Goal: Transaction & Acquisition: Purchase product/service

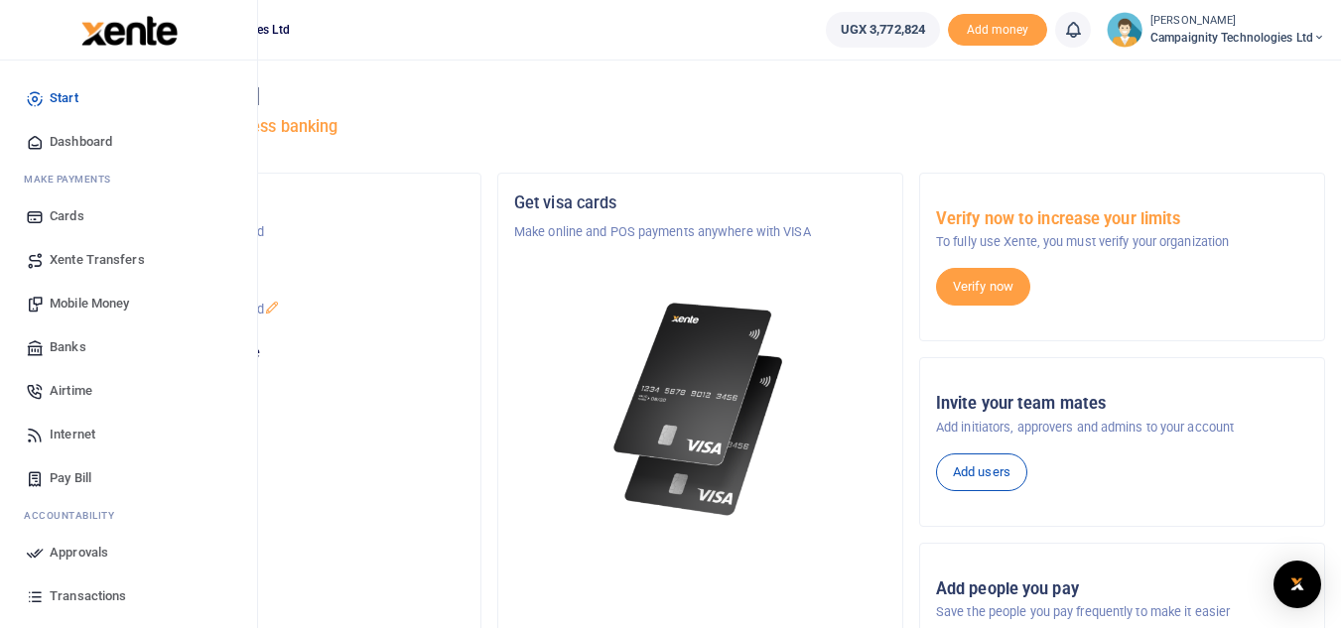
click at [69, 306] on span "Mobile Money" at bounding box center [89, 304] width 79 height 20
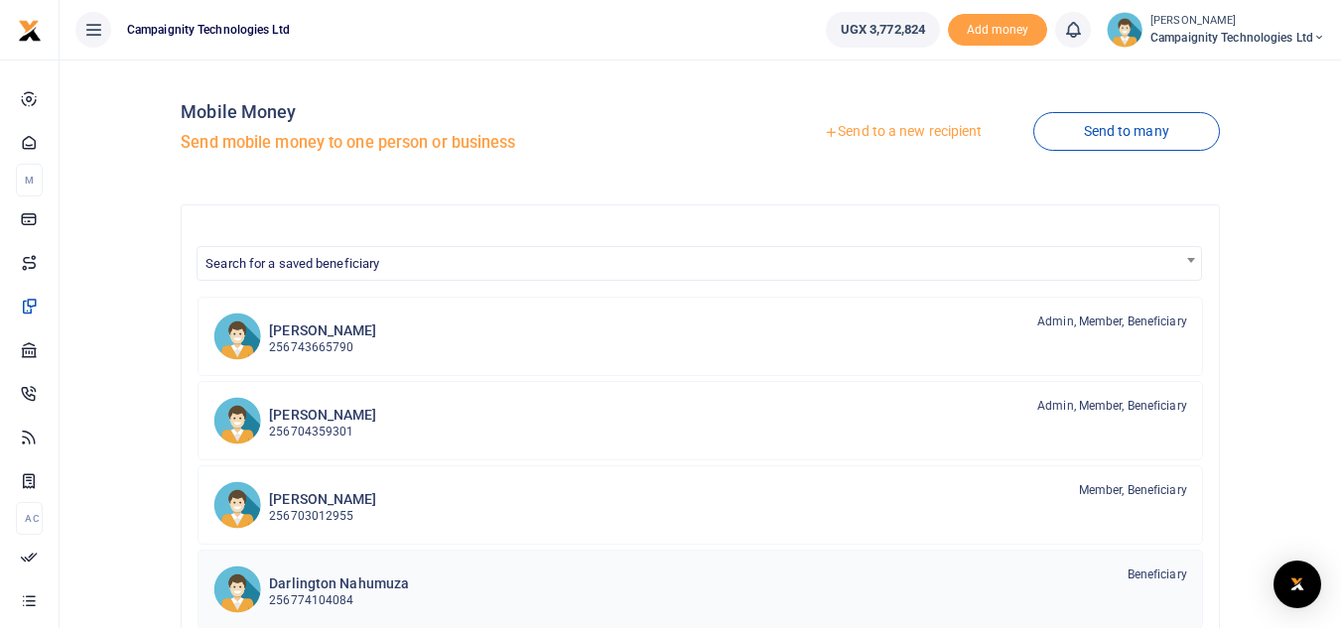
click at [327, 584] on h6 "Darlington Nahumuza" at bounding box center [339, 584] width 140 height 17
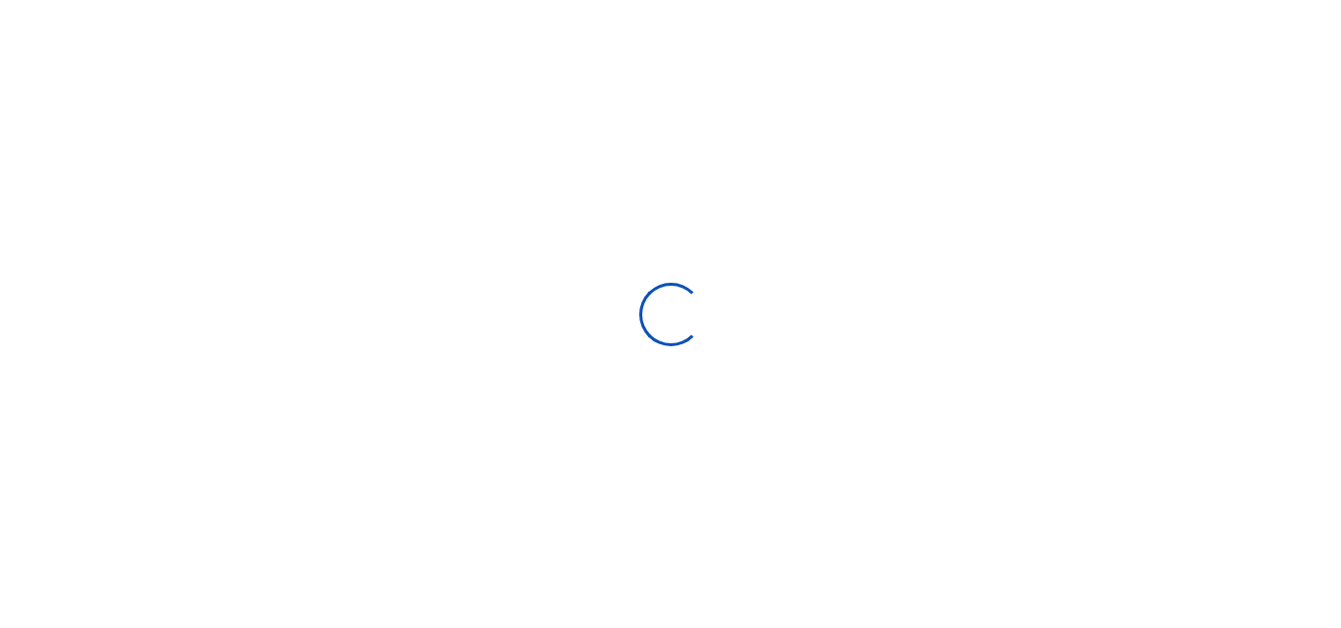
select select "Loading bundles"
select select
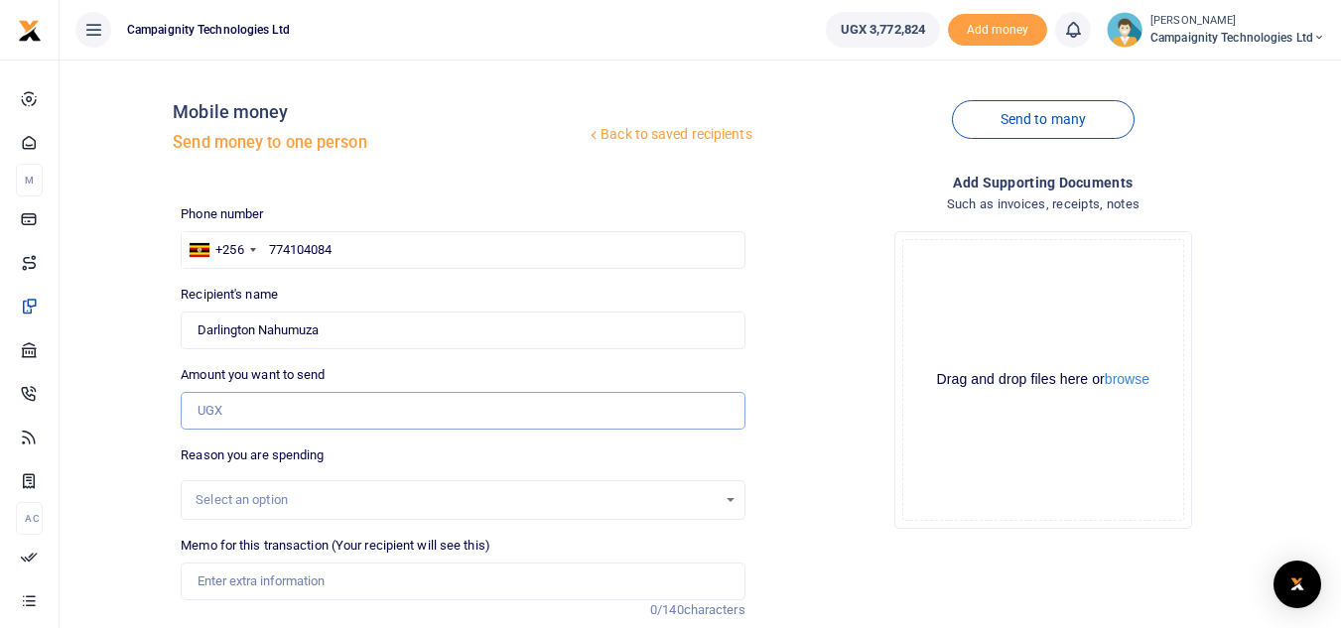
click at [309, 412] on input "Amount you want to send" at bounding box center [463, 411] width 564 height 38
type input "5"
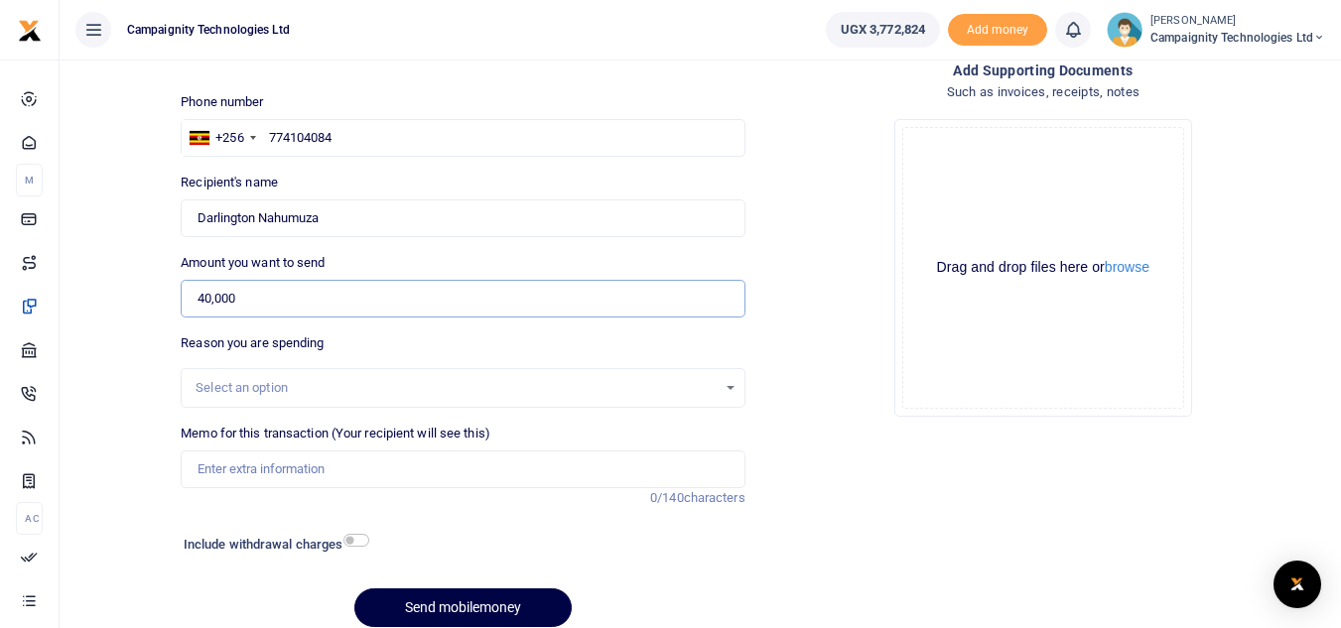
scroll to position [194, 0]
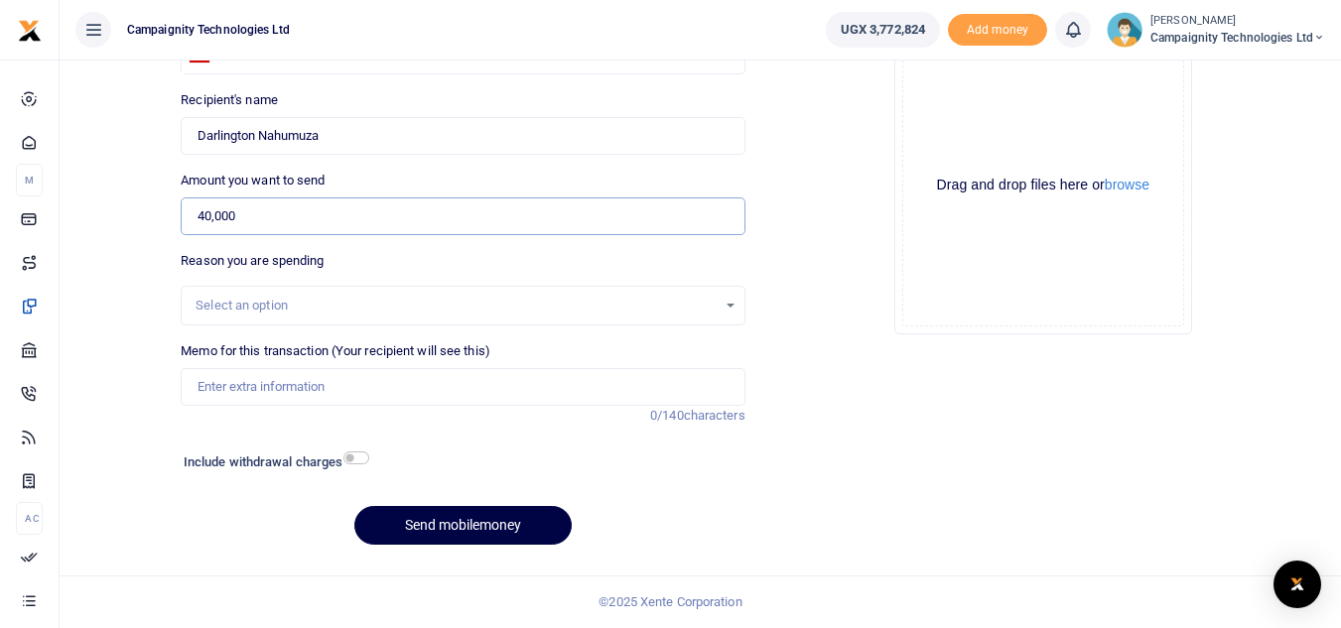
type input "40,000"
click at [366, 393] on input "Memo for this transaction (Your recipient will see this)" at bounding box center [463, 387] width 564 height 38
type input "Darlington Weekly Facilitation"
click at [505, 516] on button "Send mobilemoney" at bounding box center [462, 525] width 217 height 39
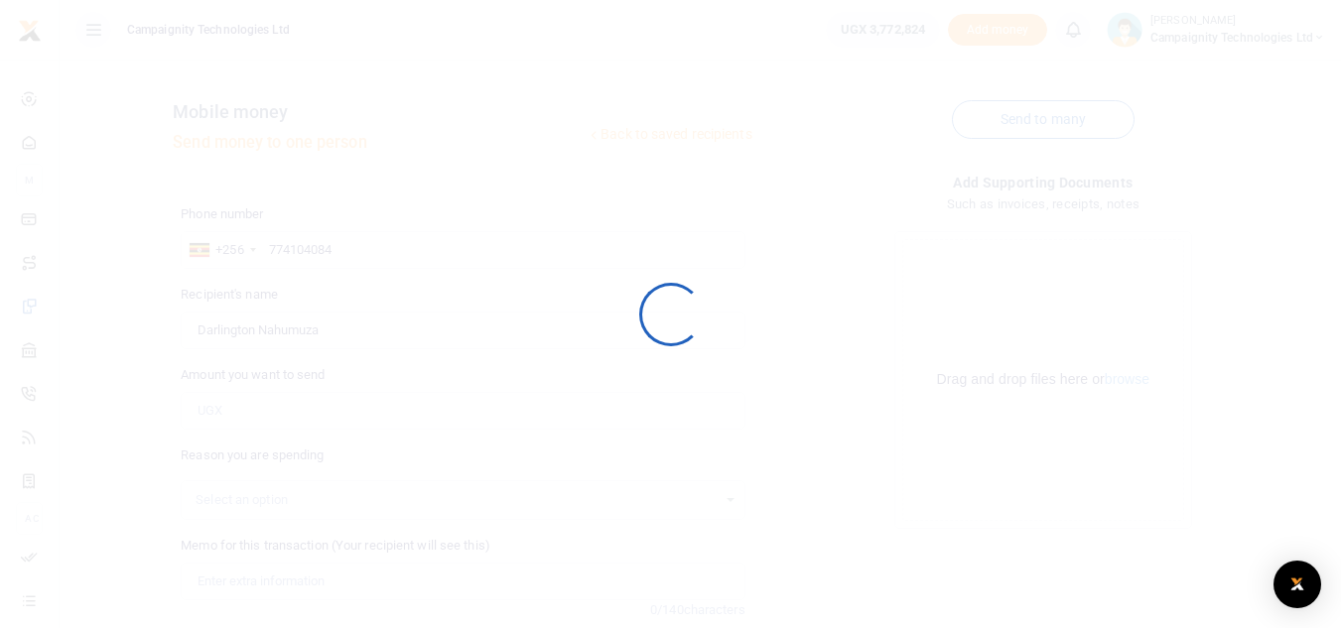
scroll to position [194, 0]
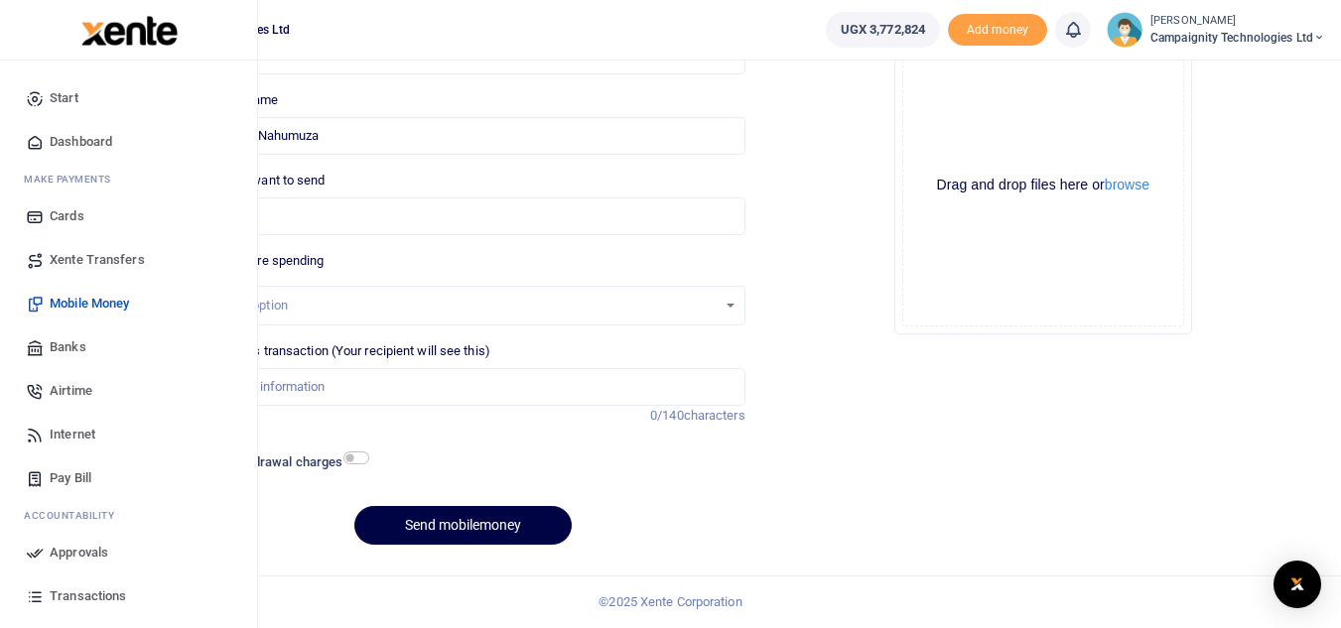
click at [74, 548] on span "Approvals" at bounding box center [79, 553] width 59 height 20
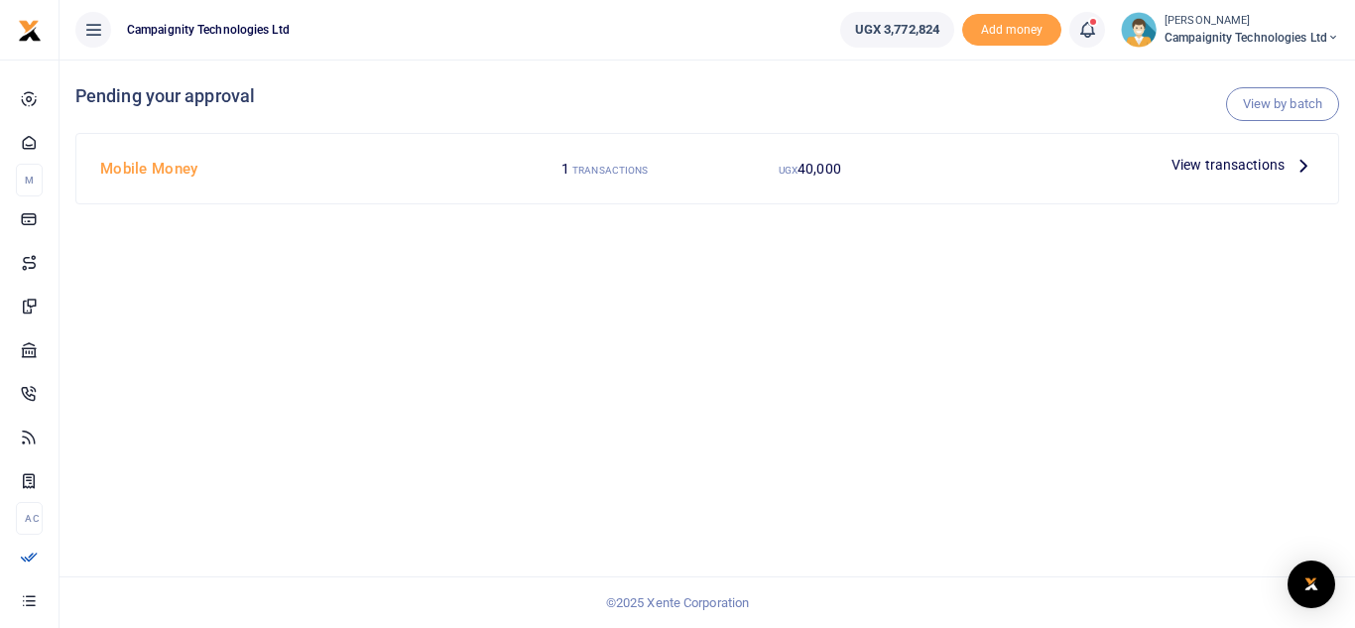
click at [1261, 162] on div at bounding box center [677, 314] width 1355 height 628
click at [1261, 162] on span "View transactions" at bounding box center [1228, 165] width 113 height 22
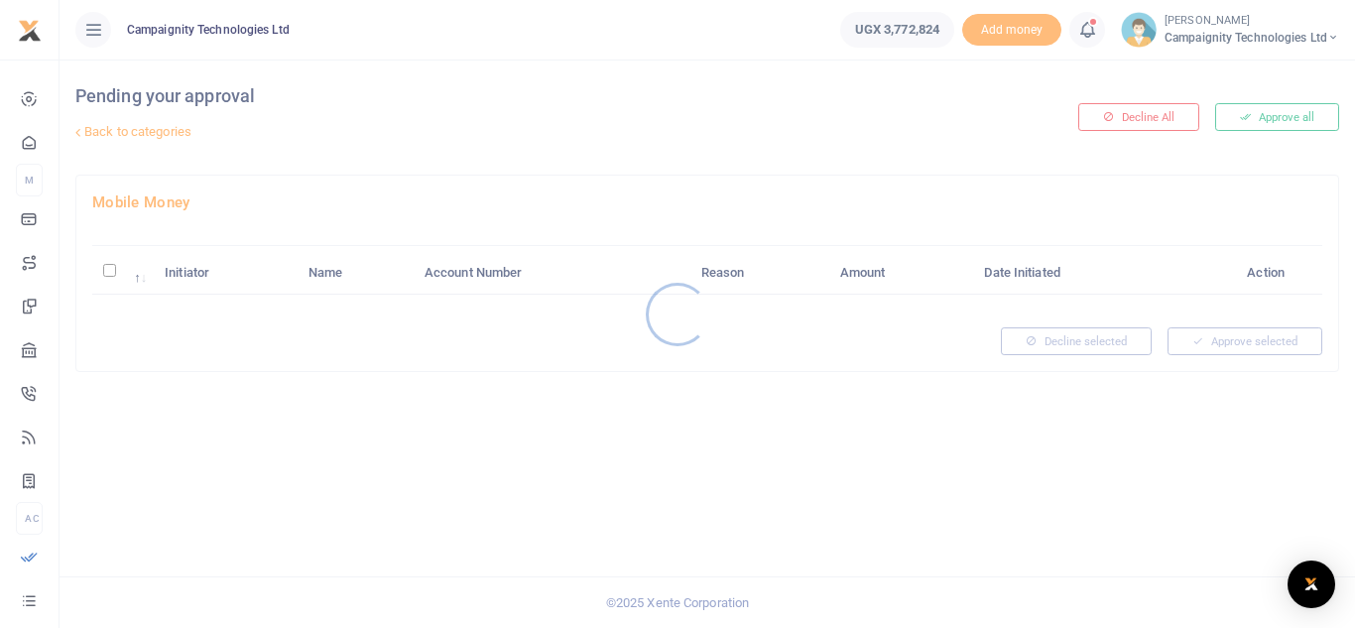
click at [1260, 118] on div at bounding box center [677, 314] width 1355 height 628
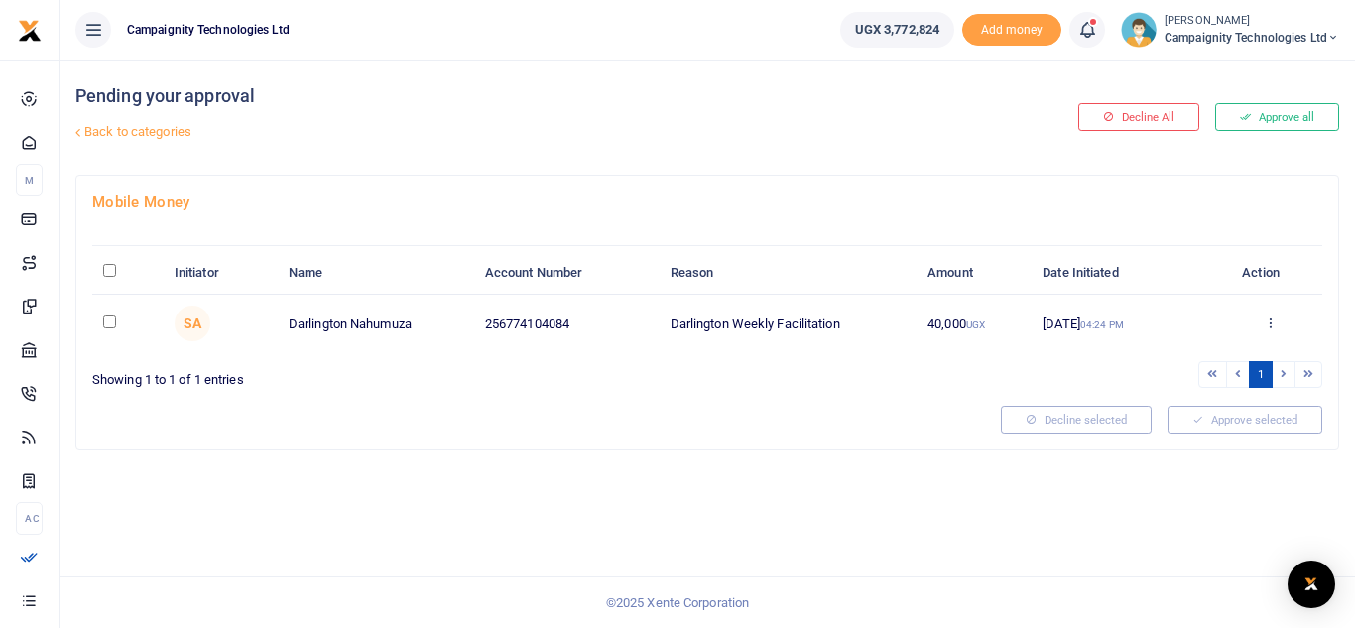
click at [1260, 118] on button "Approve all" at bounding box center [1277, 117] width 124 height 28
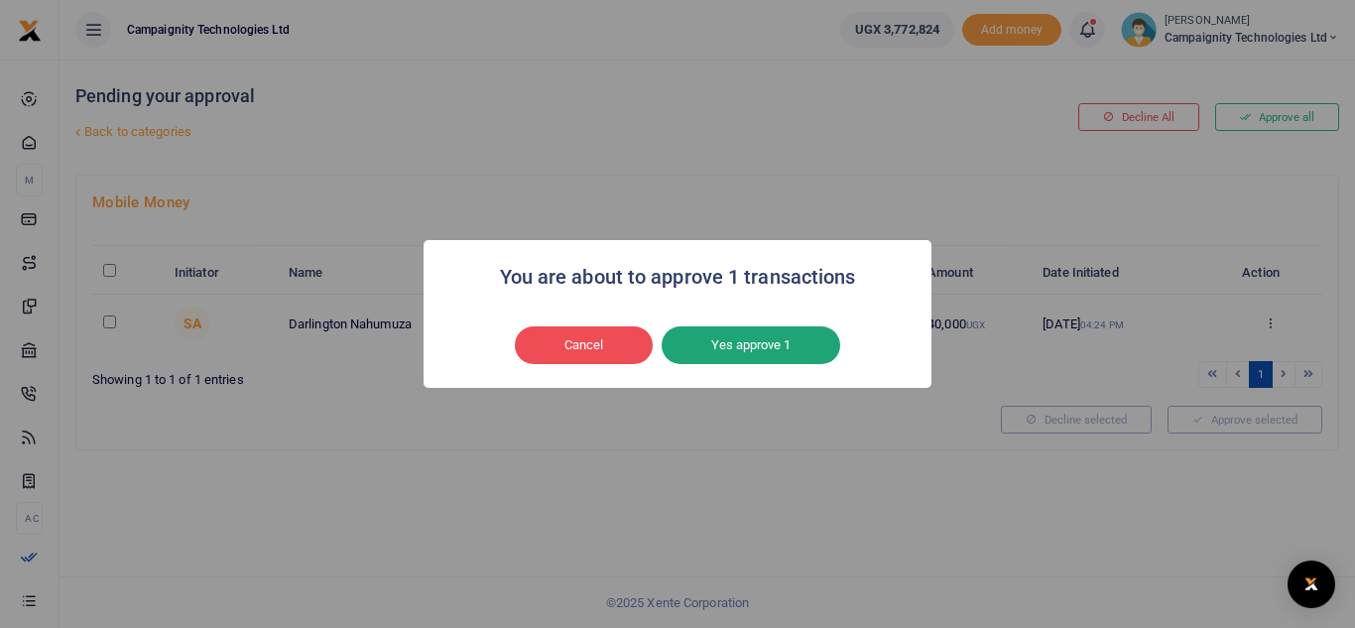
click at [801, 350] on button "Yes approve 1" at bounding box center [751, 345] width 179 height 38
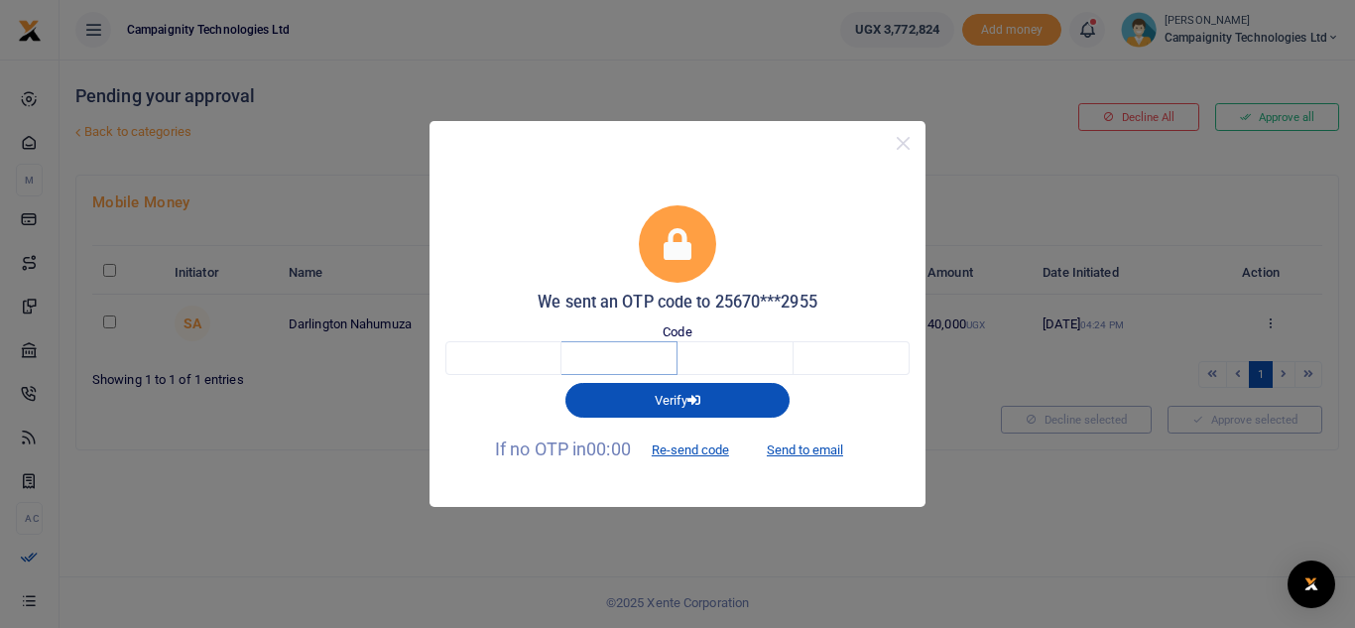
click at [571, 358] on input "text" at bounding box center [620, 358] width 116 height 34
click at [525, 353] on input "text" at bounding box center [504, 358] width 116 height 34
type input "5"
type input "2"
type input "3"
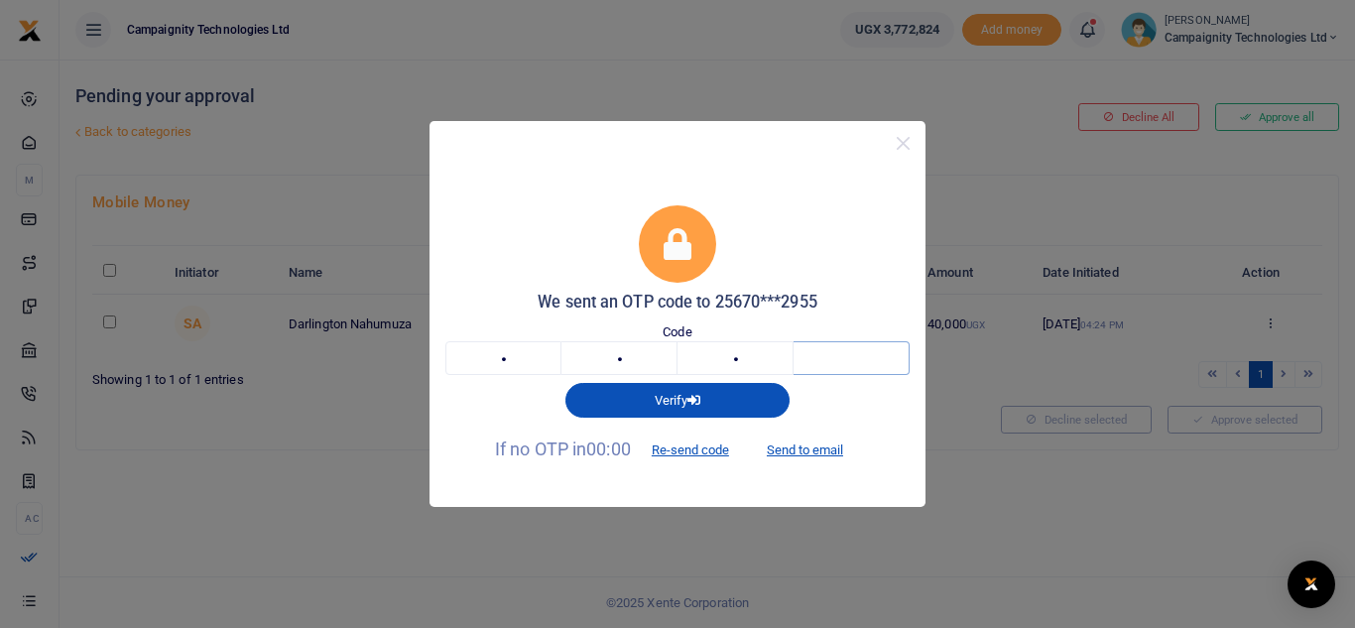
type input "2"
